Goal: Find specific page/section: Find specific page/section

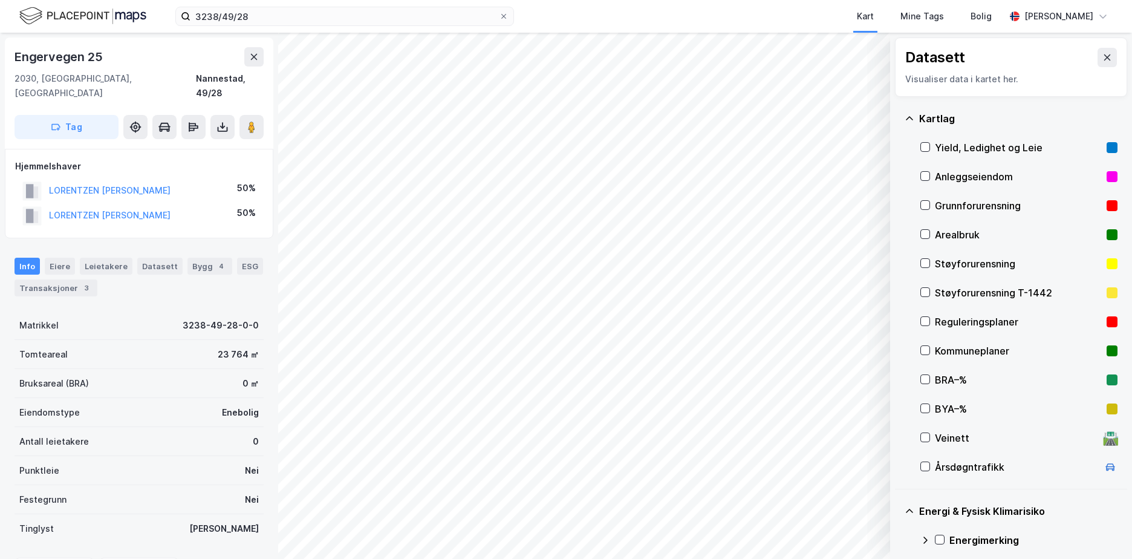
scroll to position [130, 0]
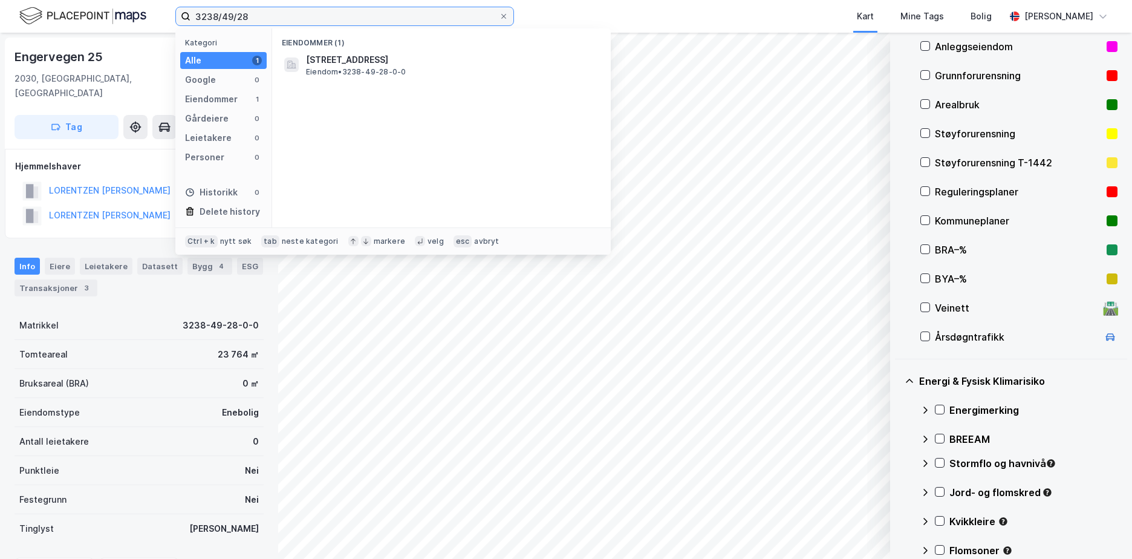
drag, startPoint x: 255, startPoint y: 17, endPoint x: 160, endPoint y: 28, distance: 95.1
click at [160, 28] on div "3238/49/28 Kategori Alle 1 Google 0 Eiendommer 1 Gårdeiere 0 Leietakere 0 Perso…" at bounding box center [566, 16] width 1132 height 33
paste input "118/150/3"
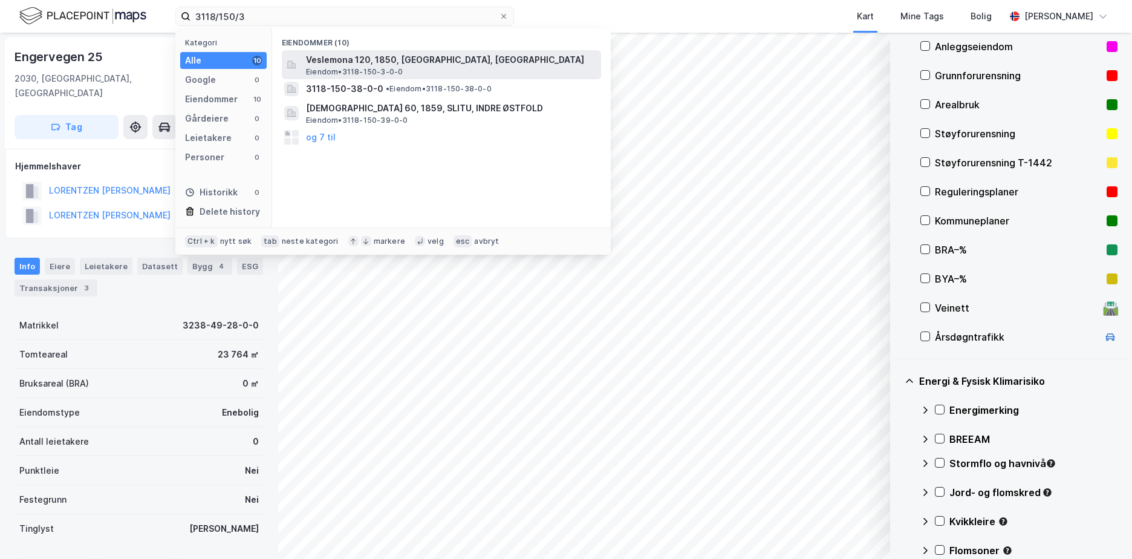
click at [371, 69] on span "Eiendom • 3118-150-3-0-0" at bounding box center [354, 72] width 97 height 10
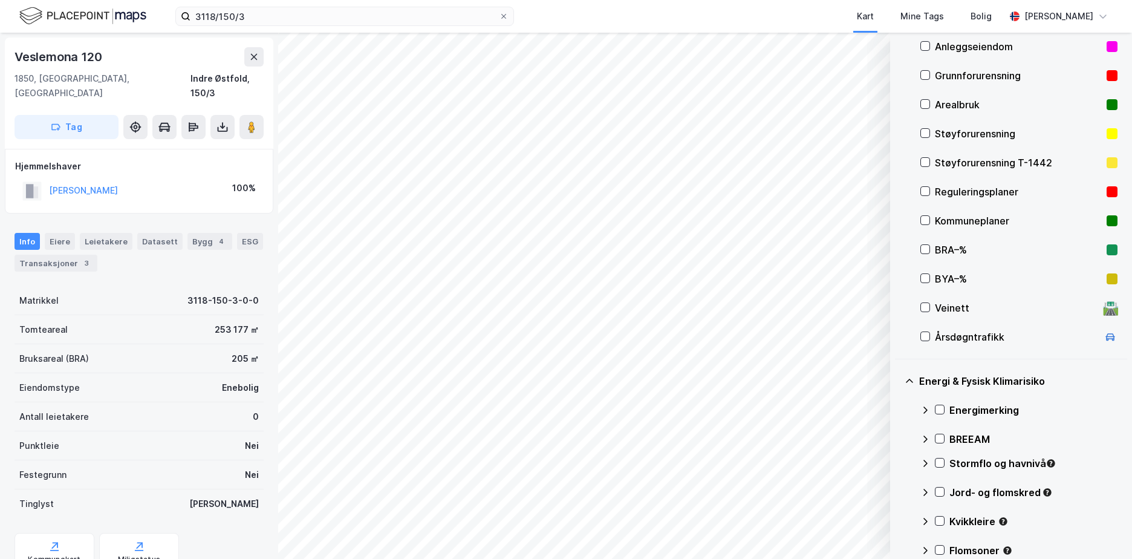
click at [947, 69] on div "Grunnforurensning" at bounding box center [1018, 75] width 167 height 15
click at [944, 408] on icon at bounding box center [940, 409] width 8 height 8
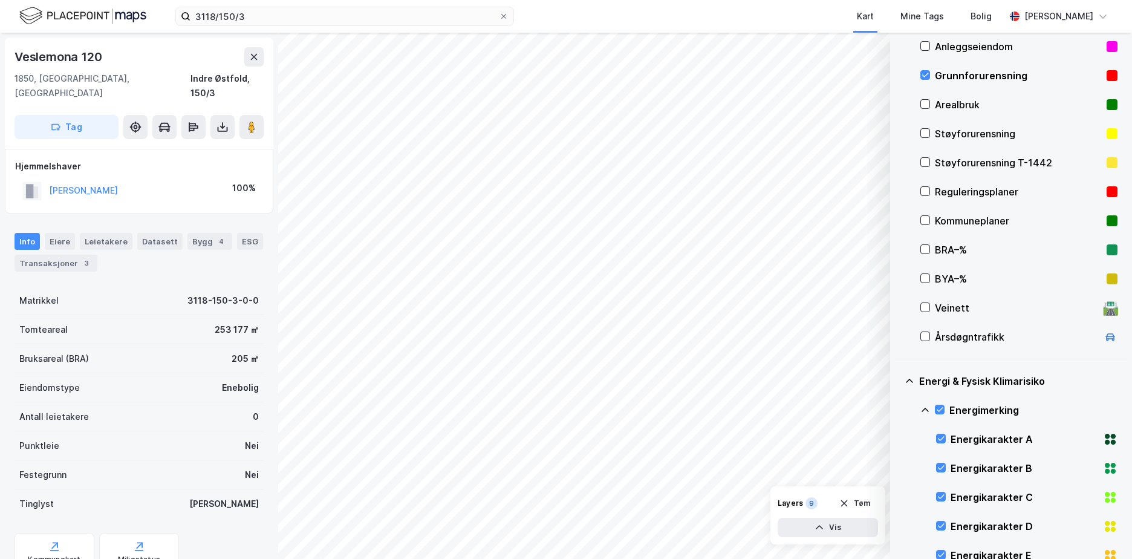
click at [924, 408] on icon at bounding box center [926, 410] width 10 height 10
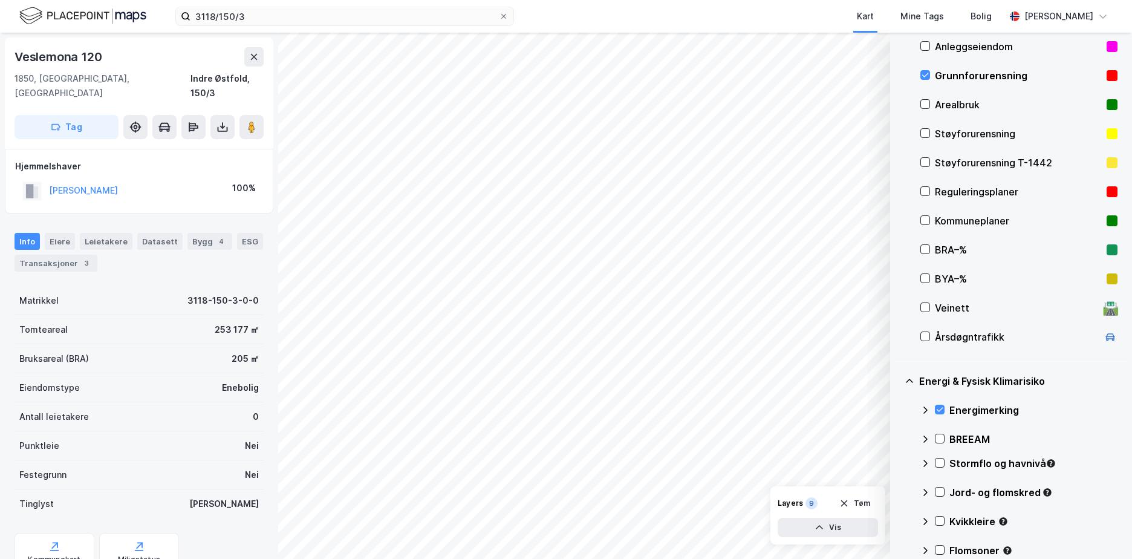
scroll to position [286, 0]
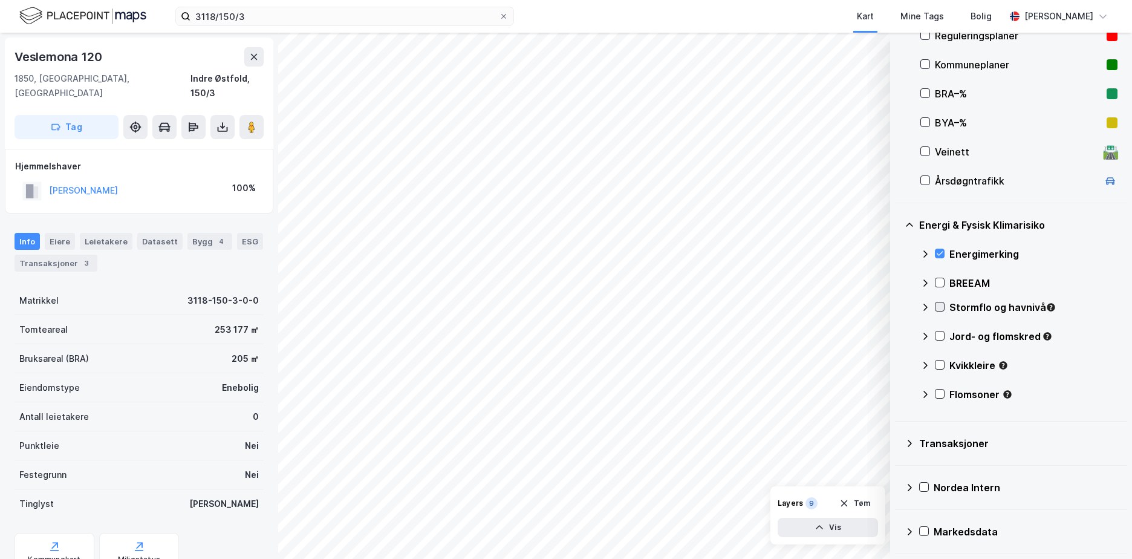
click at [938, 303] on icon at bounding box center [940, 306] width 8 height 8
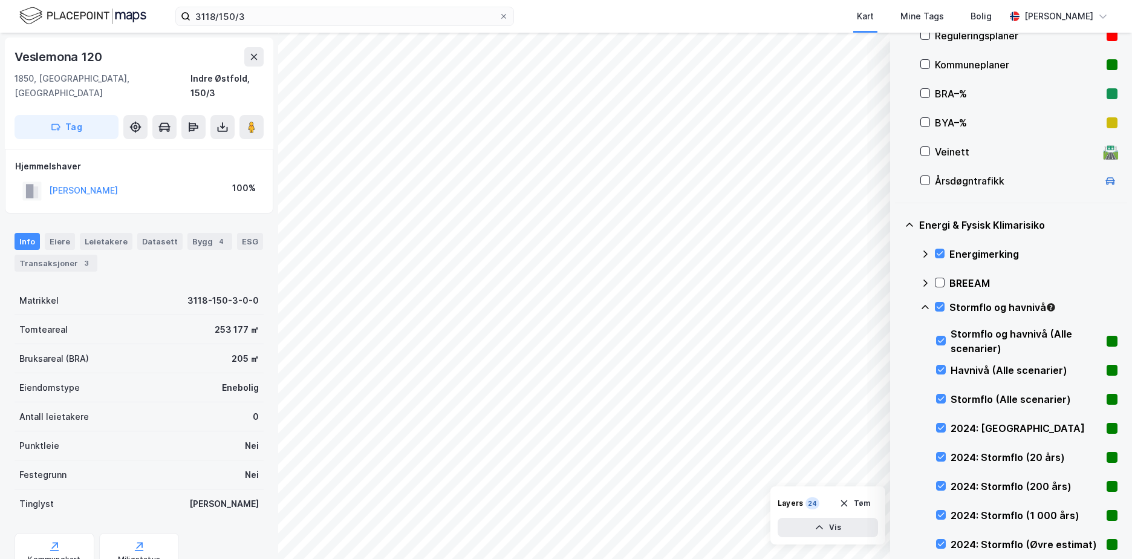
click at [922, 305] on icon at bounding box center [926, 307] width 10 height 10
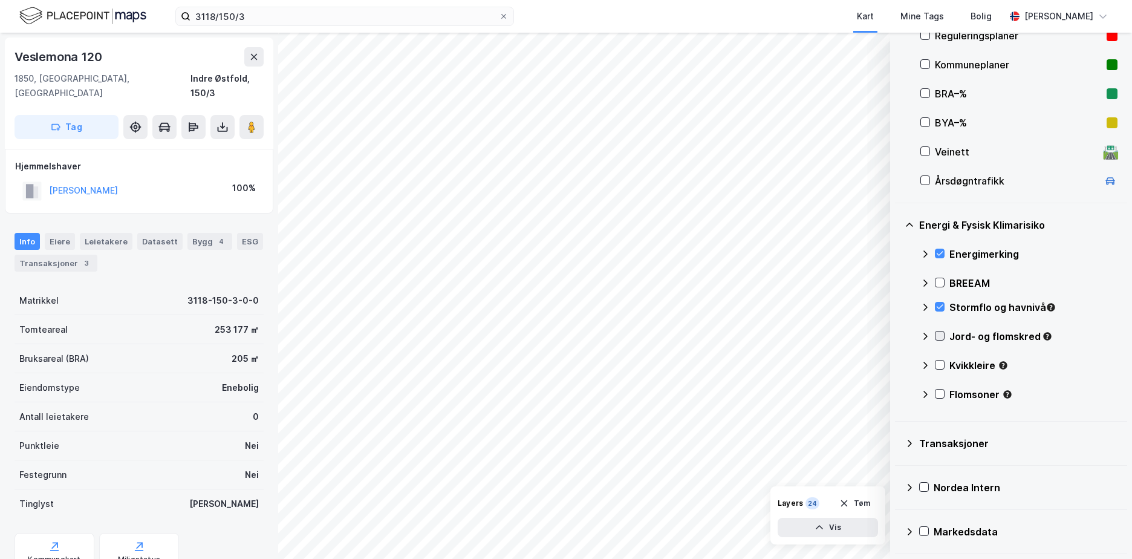
click at [941, 336] on icon at bounding box center [940, 335] width 8 height 8
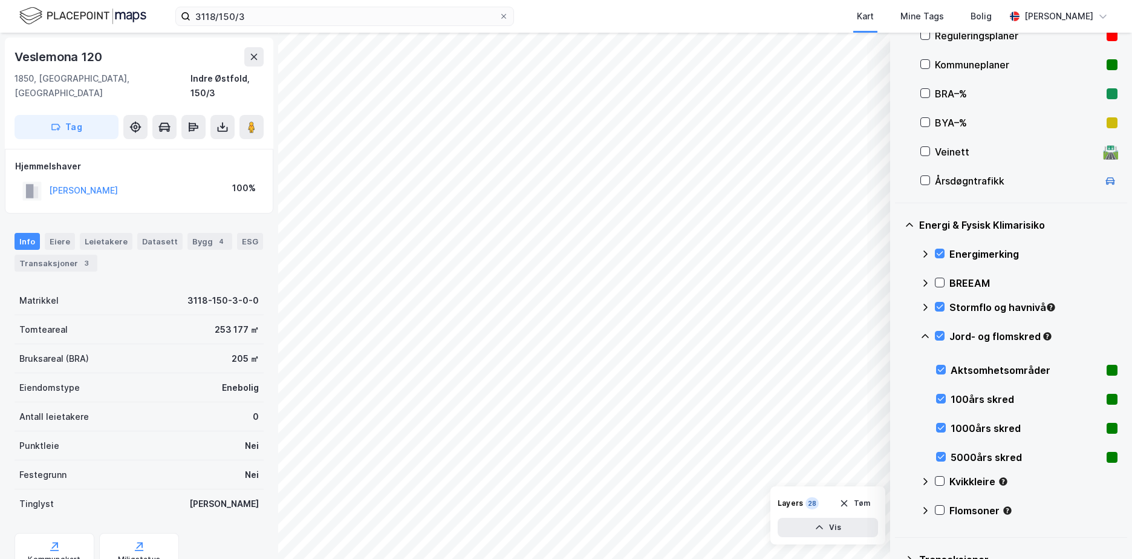
click at [923, 334] on icon at bounding box center [926, 336] width 10 height 10
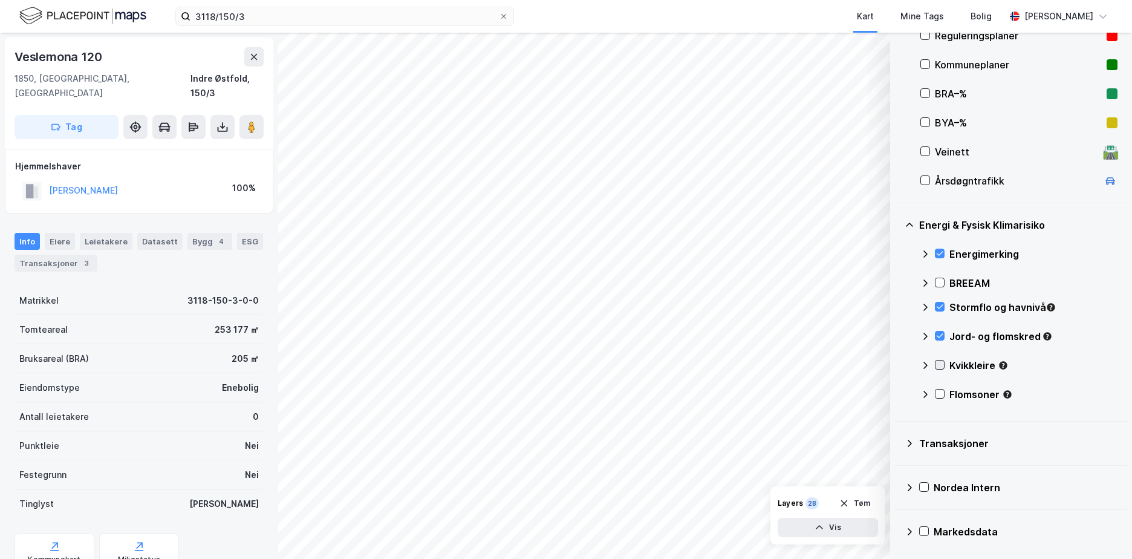
click at [938, 365] on icon at bounding box center [940, 365] width 7 height 4
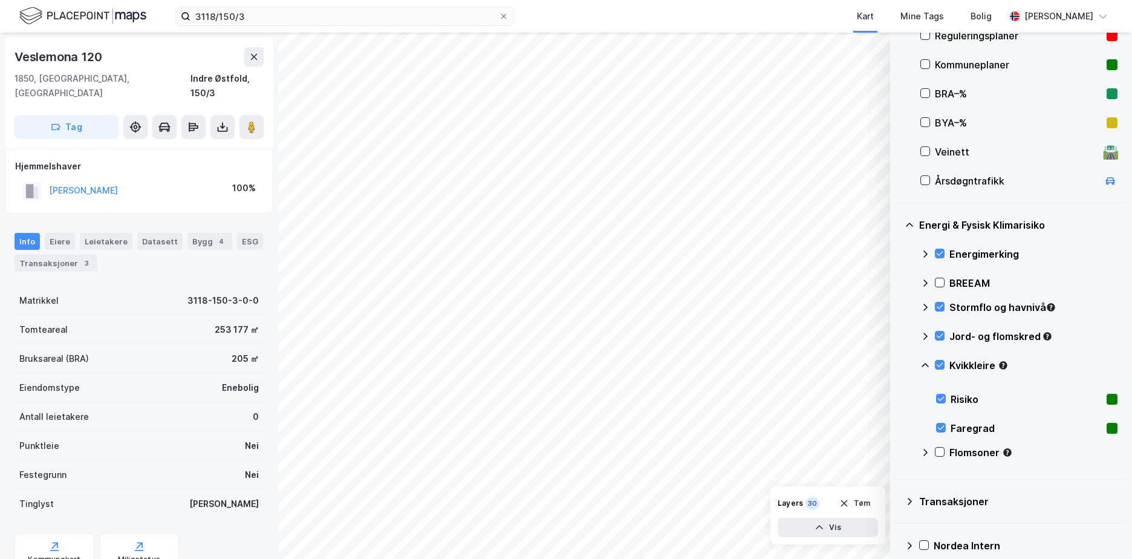
click at [924, 366] on icon at bounding box center [926, 366] width 10 height 10
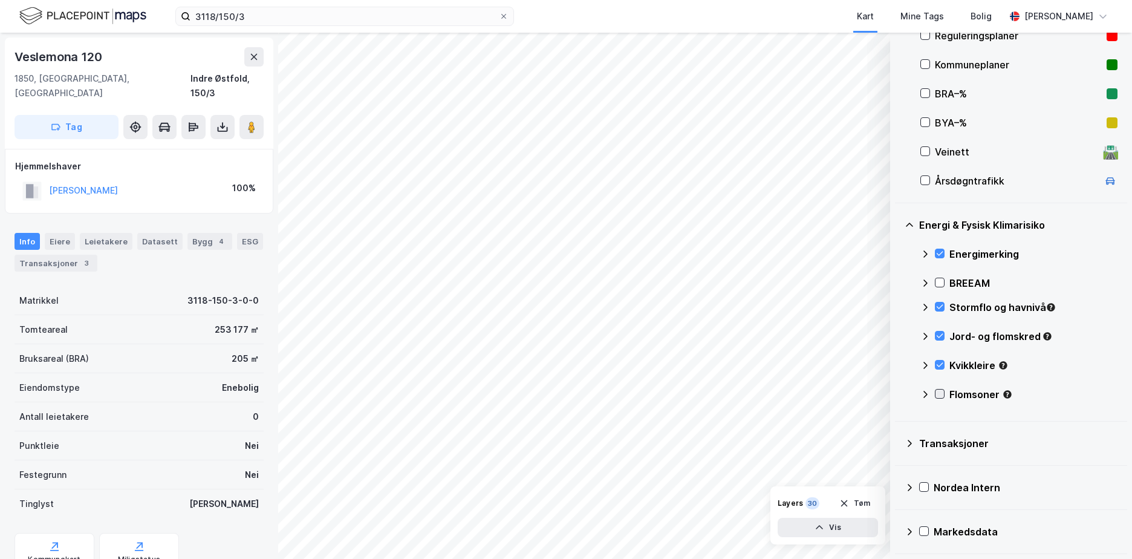
click at [939, 391] on icon at bounding box center [940, 394] width 8 height 8
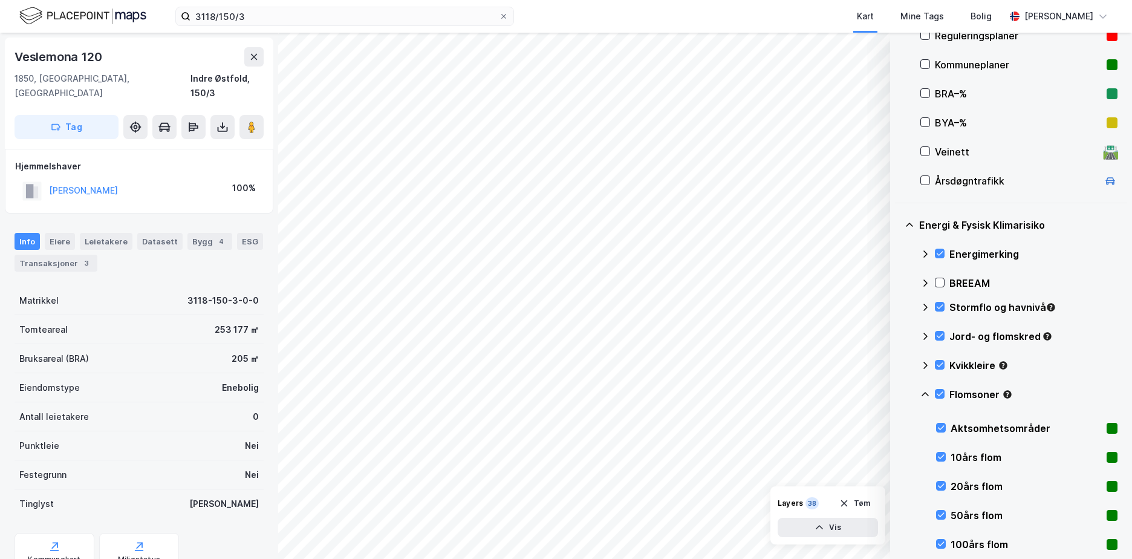
click at [925, 393] on icon at bounding box center [925, 394] width 7 height 4
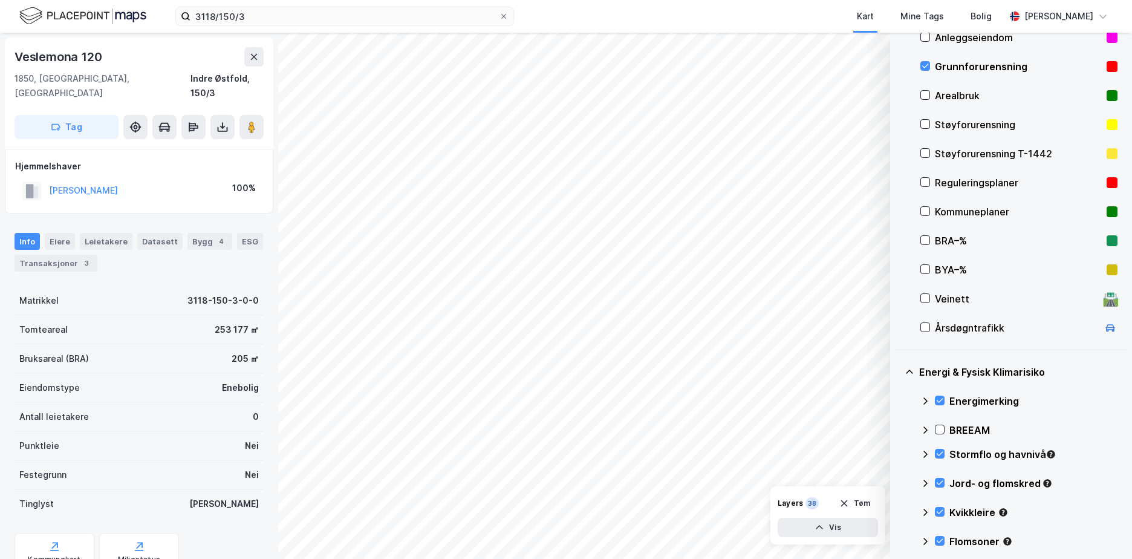
scroll to position [137, 0]
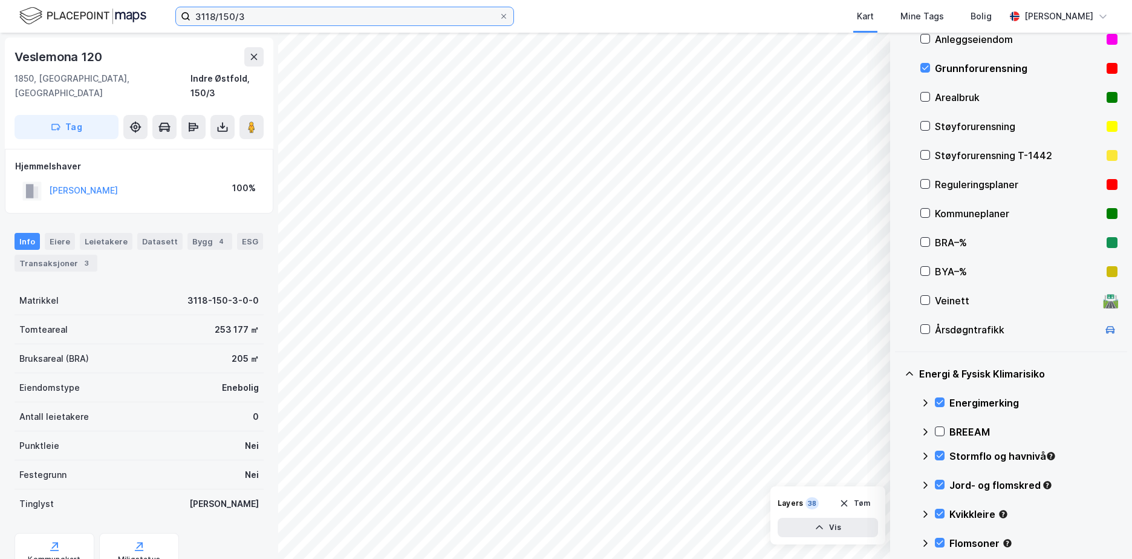
click at [275, 13] on input "3118/150/3" at bounding box center [345, 16] width 308 height 18
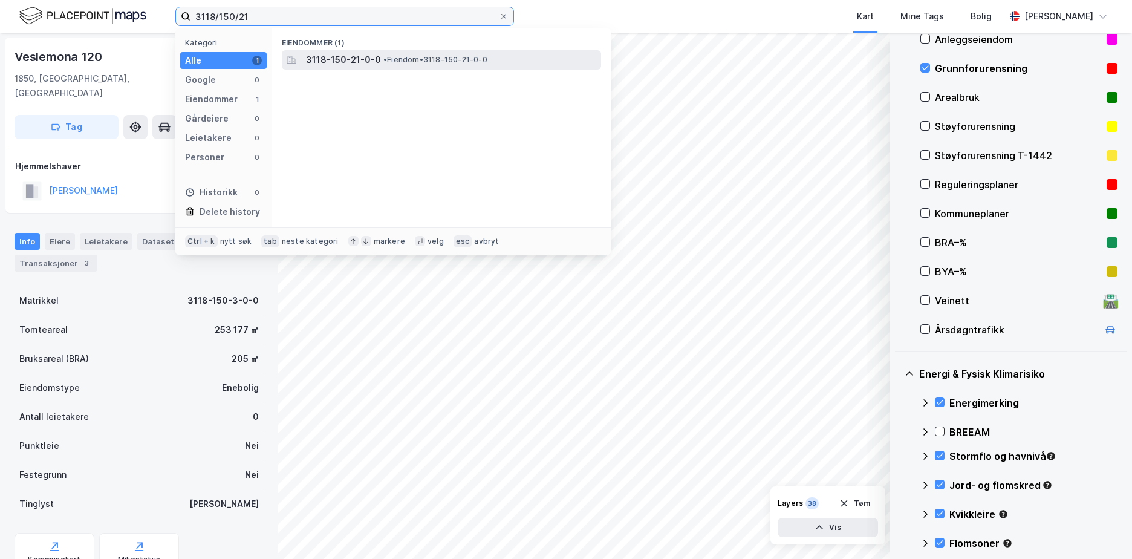
type input "3118/150/21"
click at [404, 58] on span "• Eiendom • 3118-150-21-0-0" at bounding box center [435, 60] width 104 height 10
